Goal: Task Accomplishment & Management: Complete application form

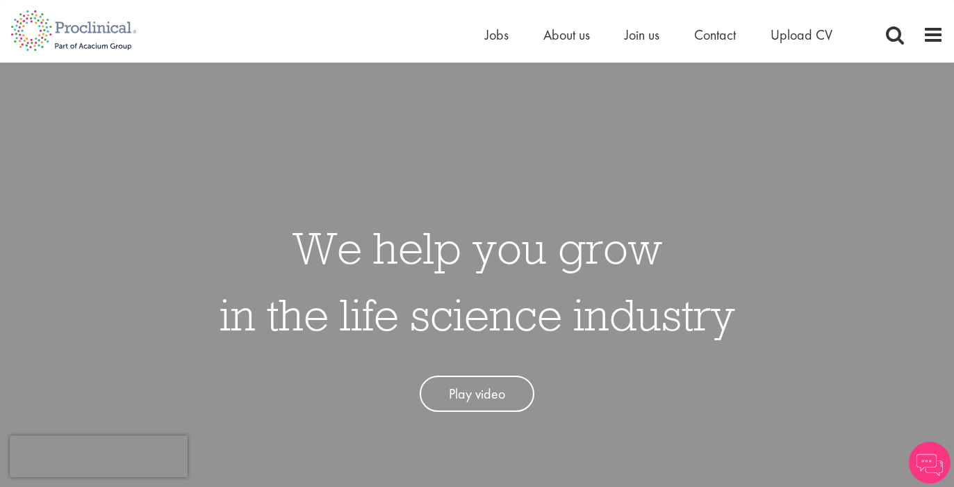
click at [498, 44] on li "Jobs" at bounding box center [497, 34] width 24 height 21
click at [498, 38] on span "Jobs" at bounding box center [497, 35] width 24 height 18
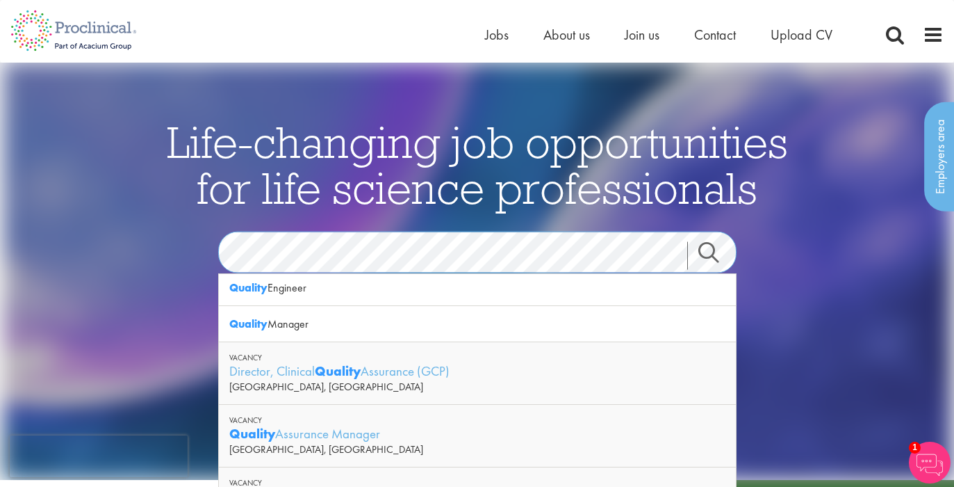
scroll to position [43, 0]
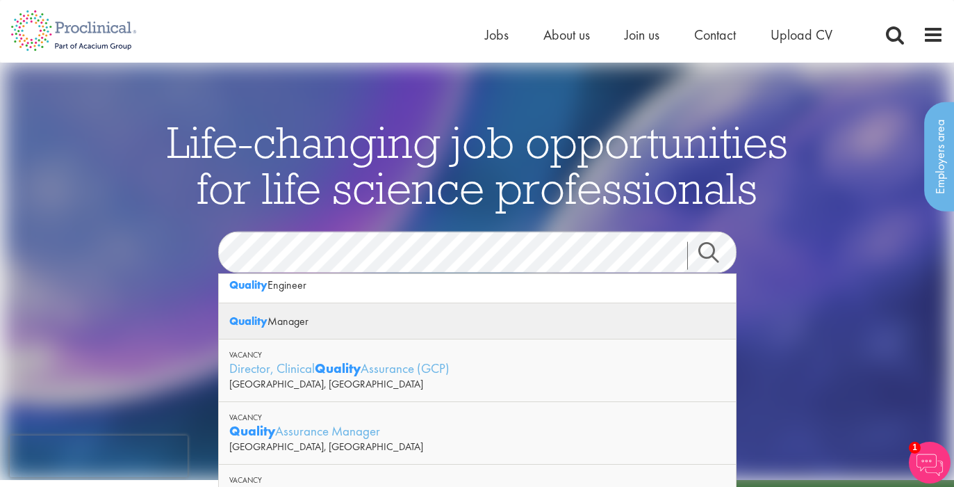
click at [308, 321] on div "Quality Manager" at bounding box center [477, 321] width 517 height 36
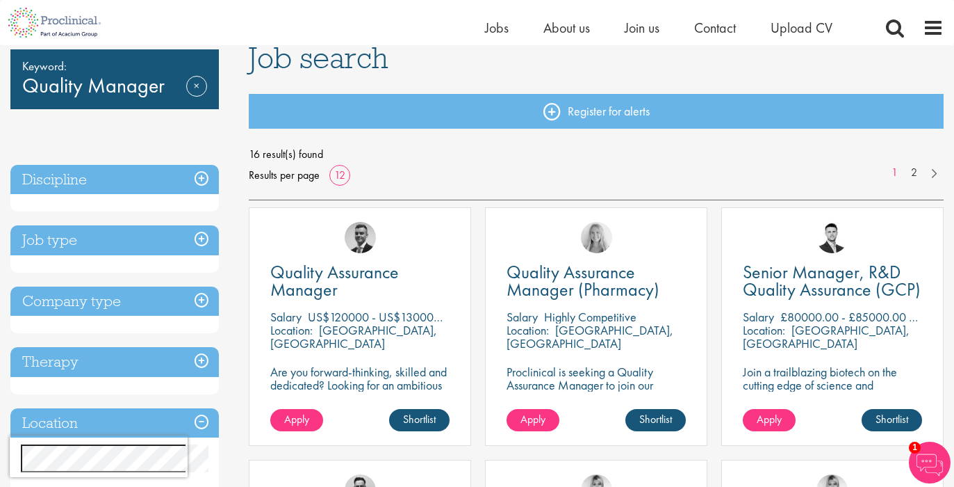
scroll to position [150, 0]
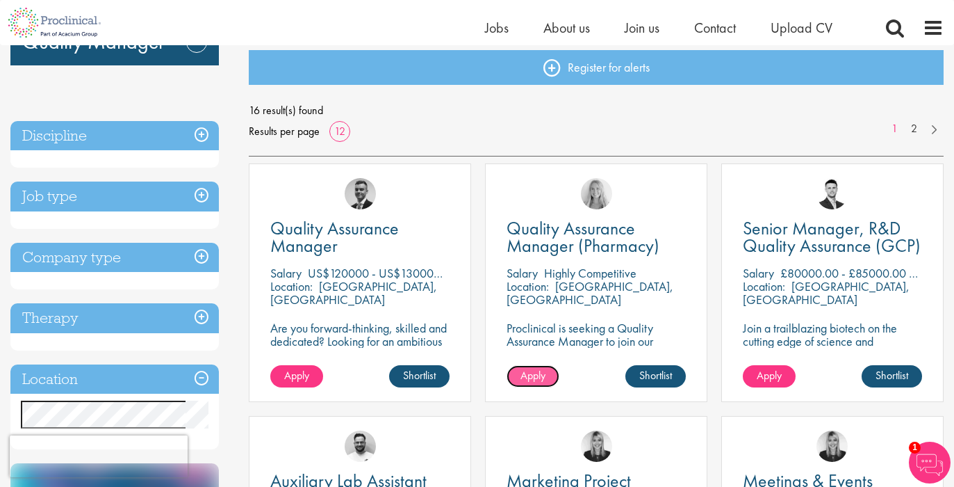
click at [536, 375] on span "Apply" at bounding box center [533, 375] width 25 height 15
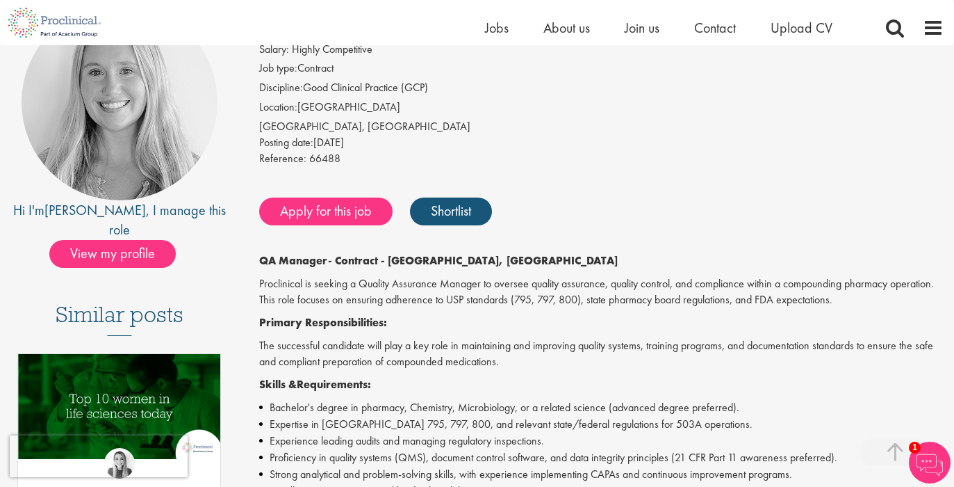
scroll to position [15, 0]
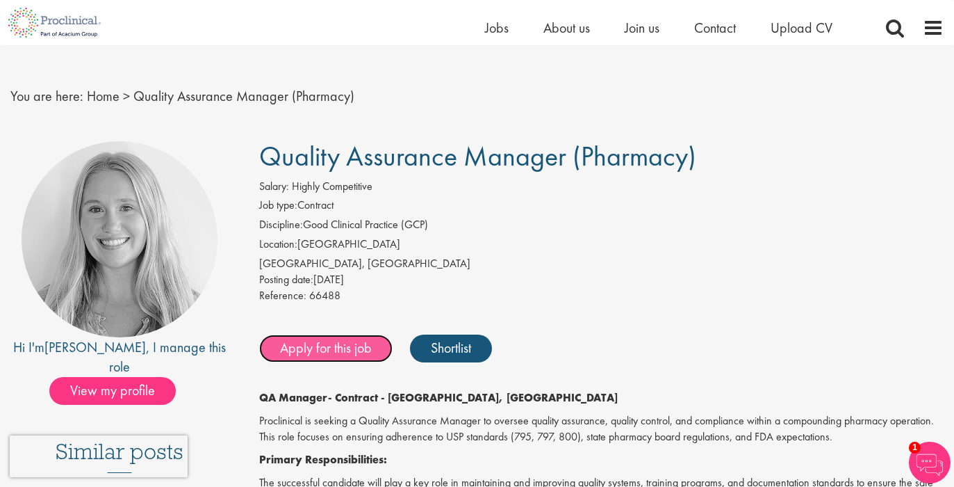
click at [340, 351] on link "Apply for this job" at bounding box center [325, 348] width 133 height 28
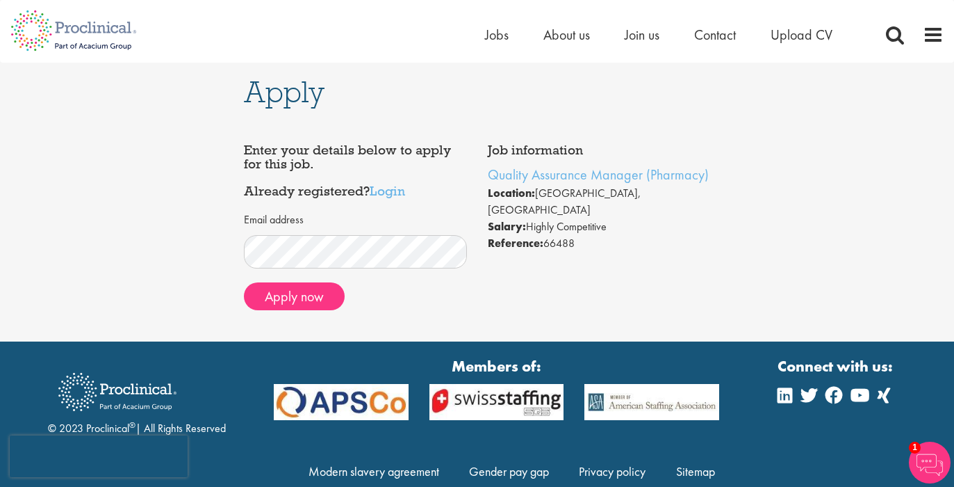
click at [536, 315] on div "Job information Quality Assurance Manager (Pharmacy) Location: [GEOGRAPHIC_DATA…" at bounding box center [478, 228] width 488 height 184
click at [606, 290] on div "Job information Quality Assurance Manager (Pharmacy) Location: [GEOGRAPHIC_DATA…" at bounding box center [478, 228] width 488 height 184
click at [833, 99] on div "Apply Job information Quality Assurance Manager (Pharmacy) Location: Kennett Sq…" at bounding box center [477, 202] width 975 height 279
click at [827, 93] on div "Apply Job information Quality Assurance Manager (Pharmacy) Location: Kennett Sq…" at bounding box center [477, 202] width 975 height 279
click at [304, 301] on button "Apply now" at bounding box center [294, 296] width 101 height 28
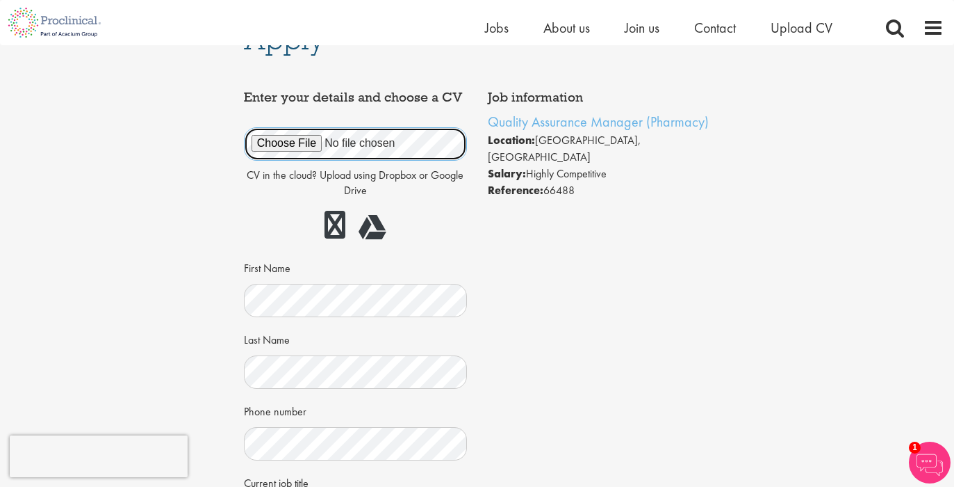
scroll to position [72, 0]
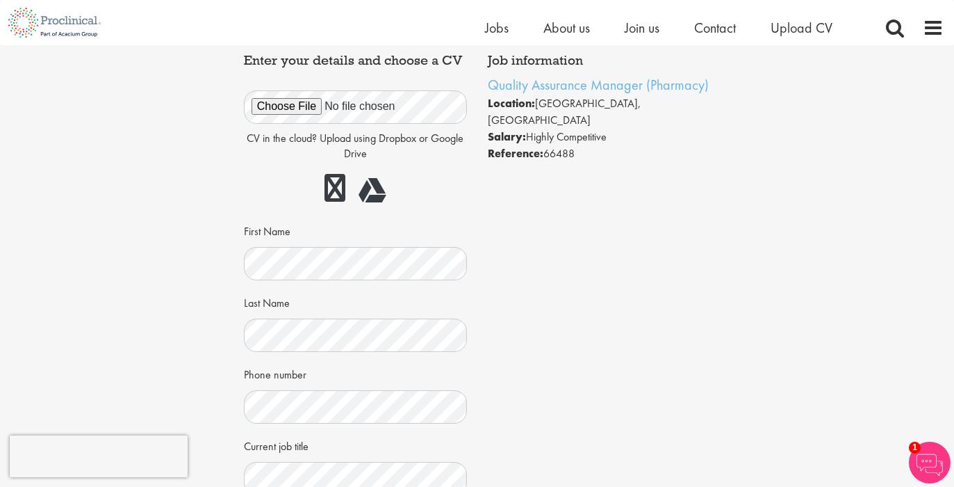
click at [608, 316] on div "Job information Quality Assurance Manager (Pharmacy) Location: Kennett Square, …" at bounding box center [478, 392] width 488 height 691
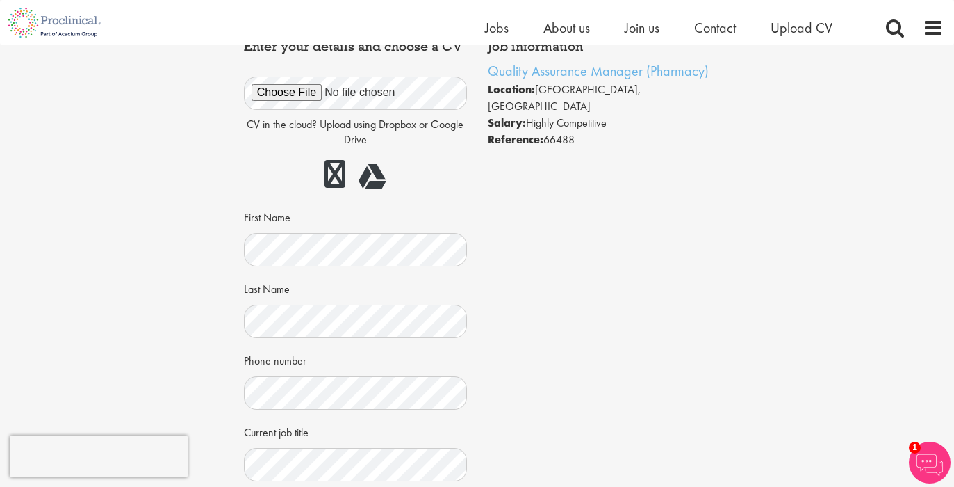
scroll to position [170, 0]
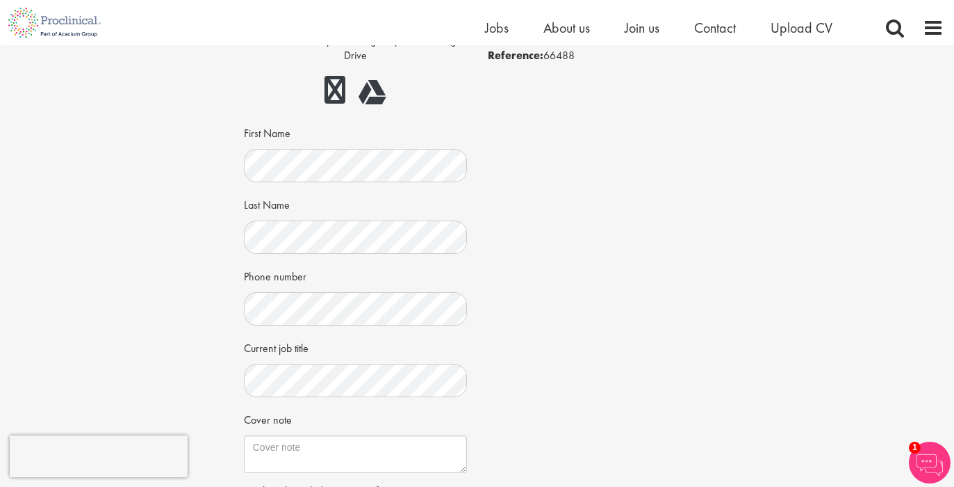
click at [693, 296] on div "Job information Quality Assurance Manager (Pharmacy) Location: Kennett Square, …" at bounding box center [478, 294] width 488 height 691
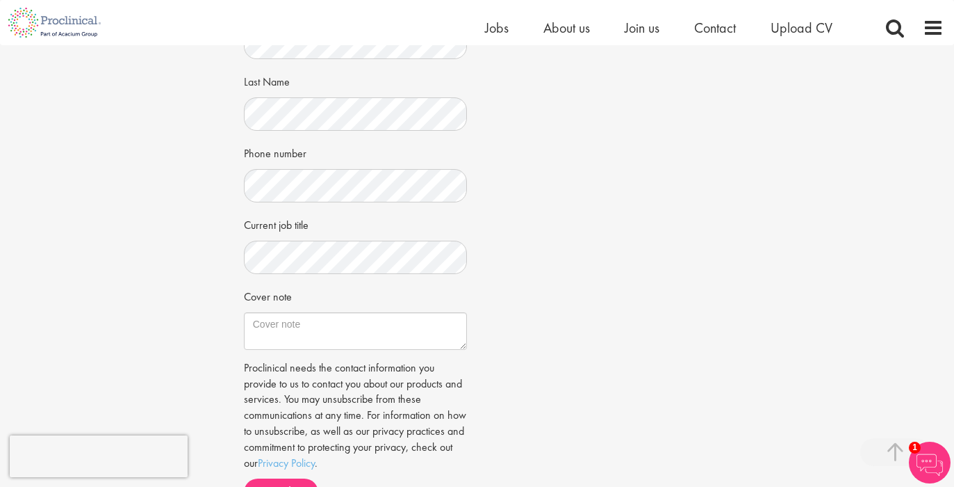
scroll to position [328, 0]
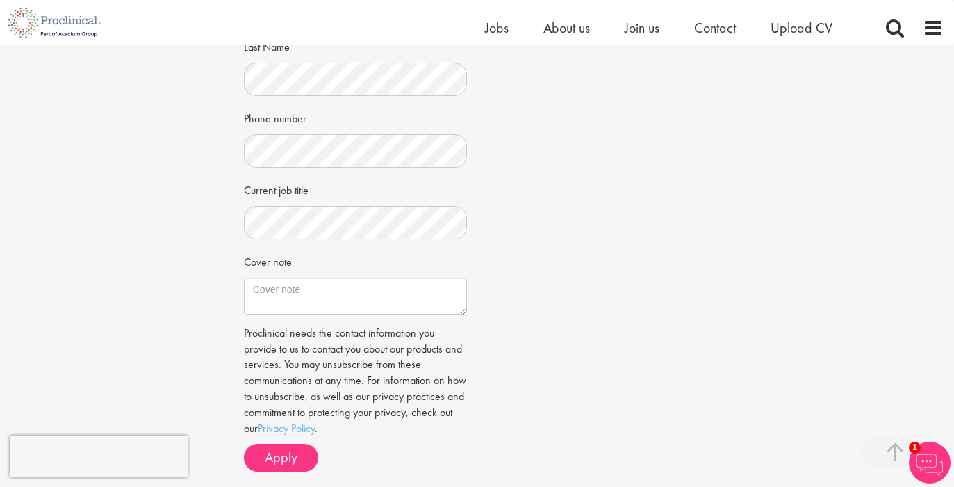
click at [573, 288] on div "Job information Quality Assurance Manager (Pharmacy) Location: Kennett Square, …" at bounding box center [478, 136] width 488 height 691
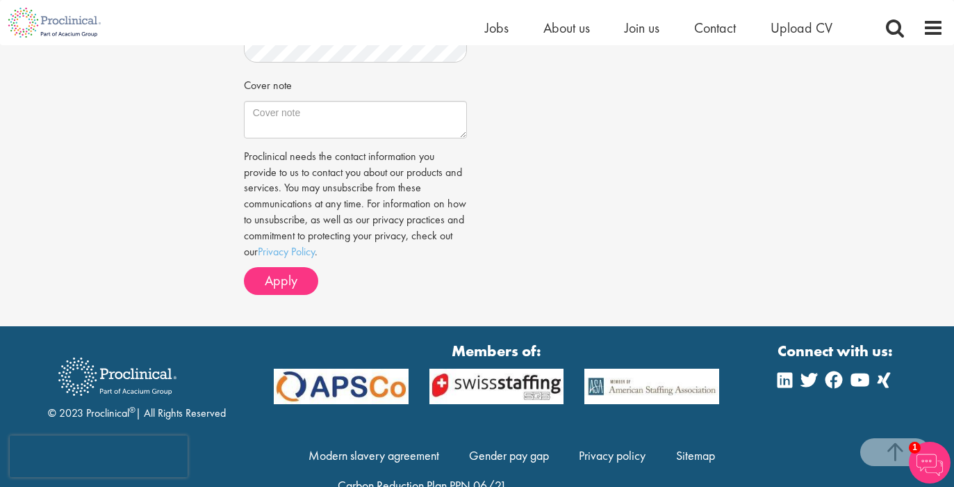
scroll to position [525, 0]
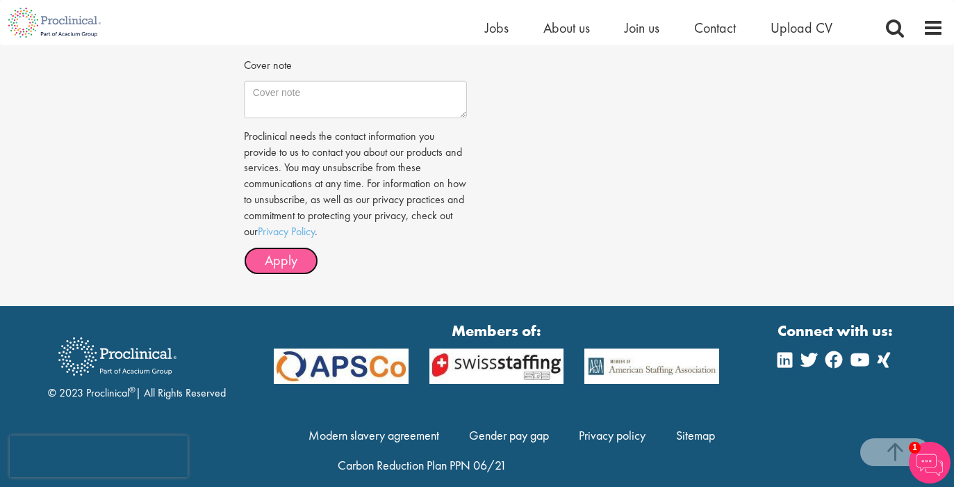
click at [272, 266] on span "Apply" at bounding box center [281, 260] width 33 height 18
